Goal: Navigation & Orientation: Find specific page/section

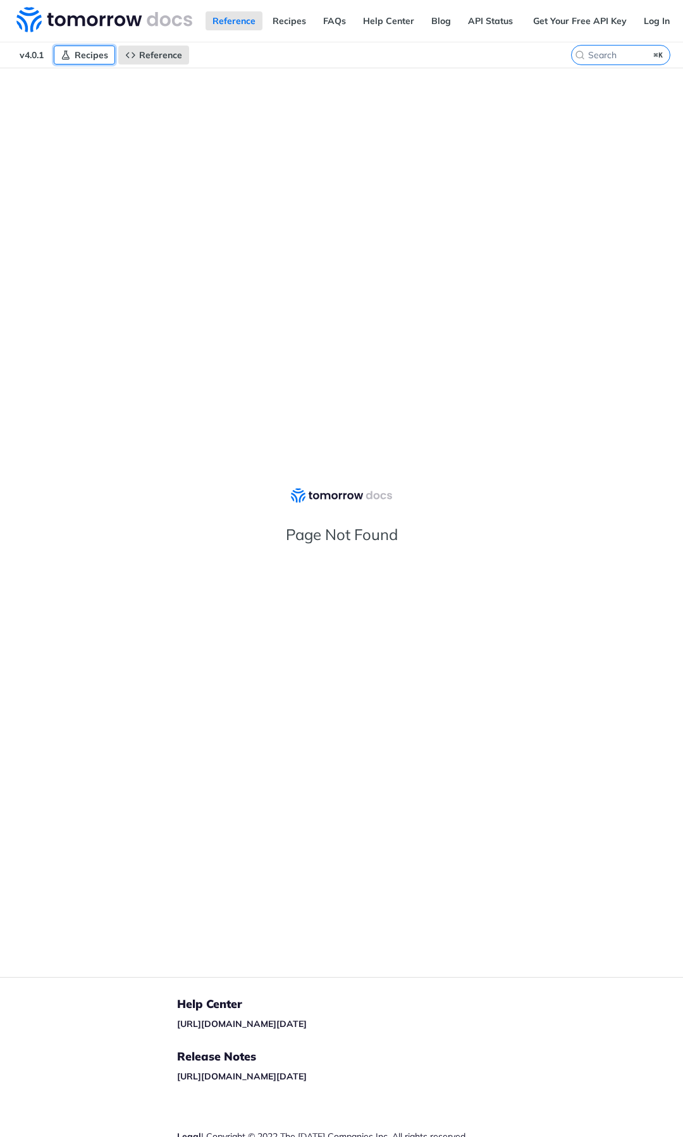
click at [87, 51] on span "Recipes" at bounding box center [92, 54] width 34 height 11
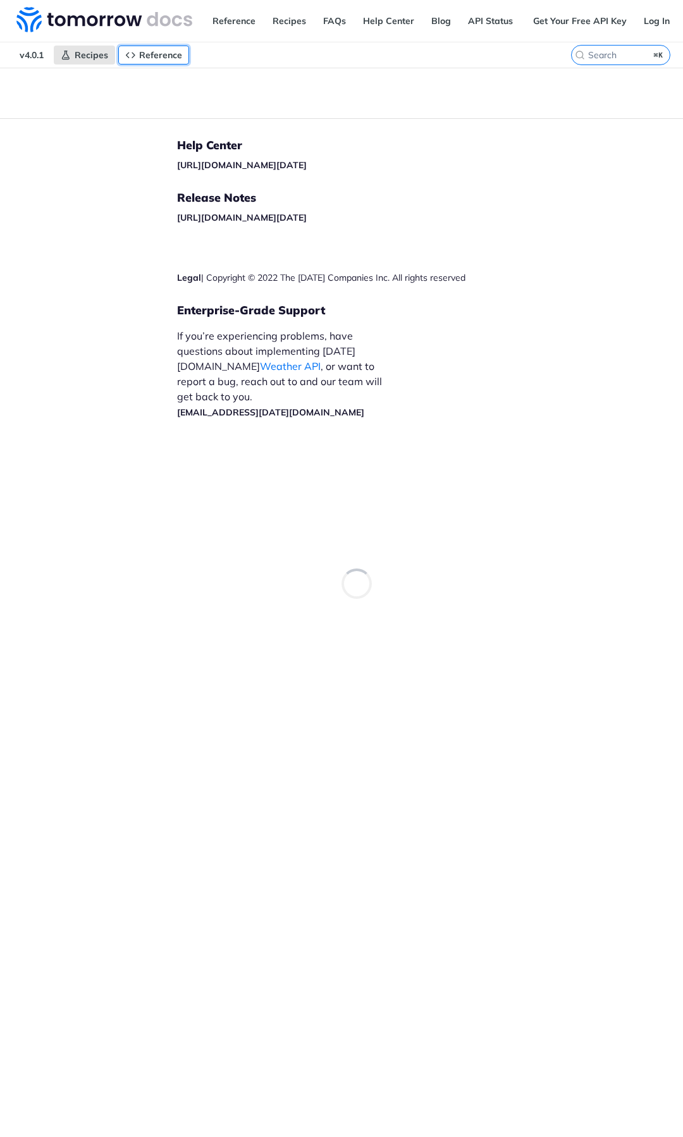
click at [166, 59] on span "Reference" at bounding box center [160, 54] width 43 height 11
